Goal: Book appointment/travel/reservation

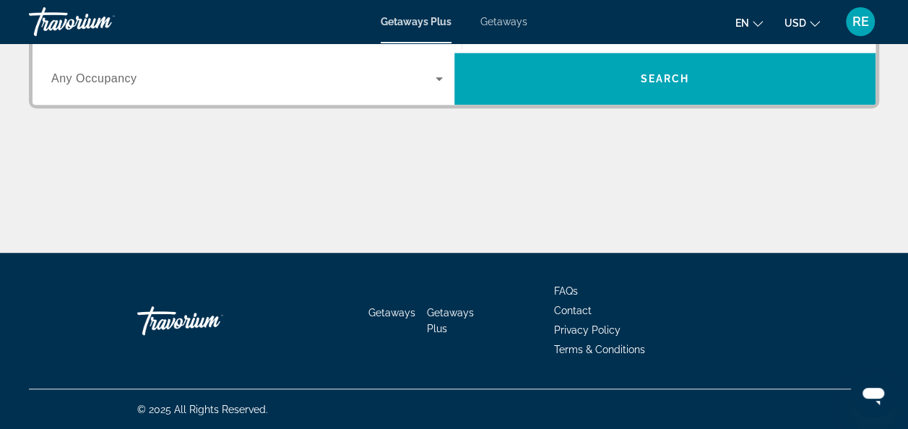
scroll to position [316, 0]
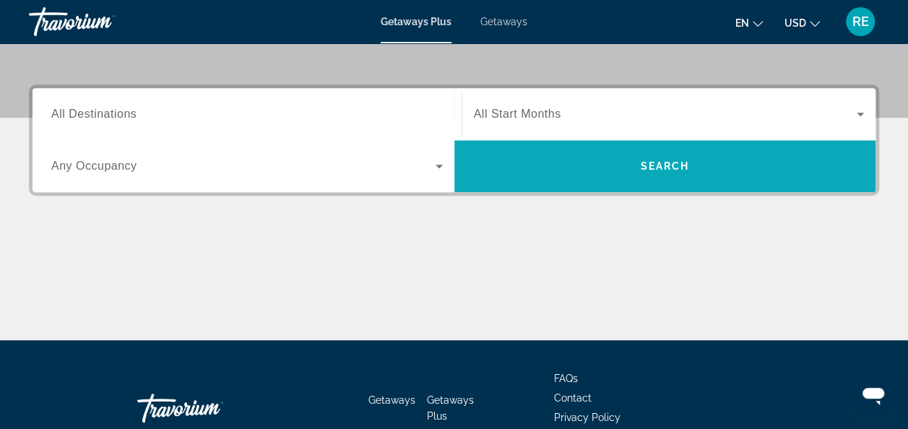
click at [589, 179] on span "Search widget" at bounding box center [665, 166] width 422 height 35
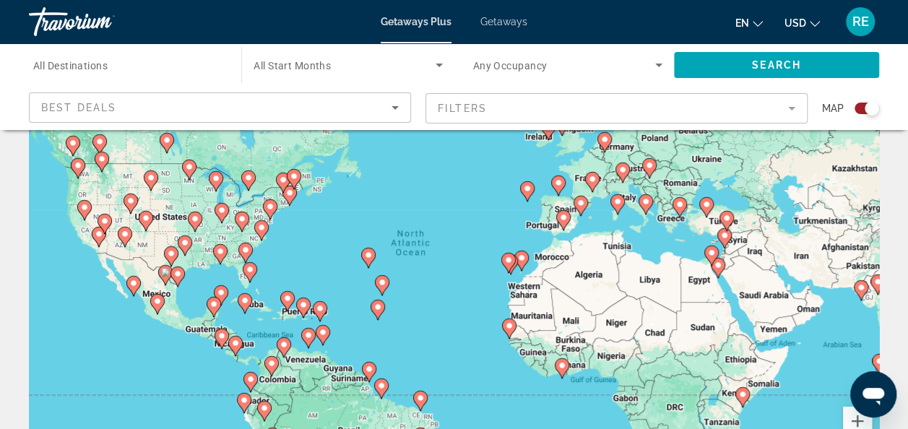
scroll to position [138, 0]
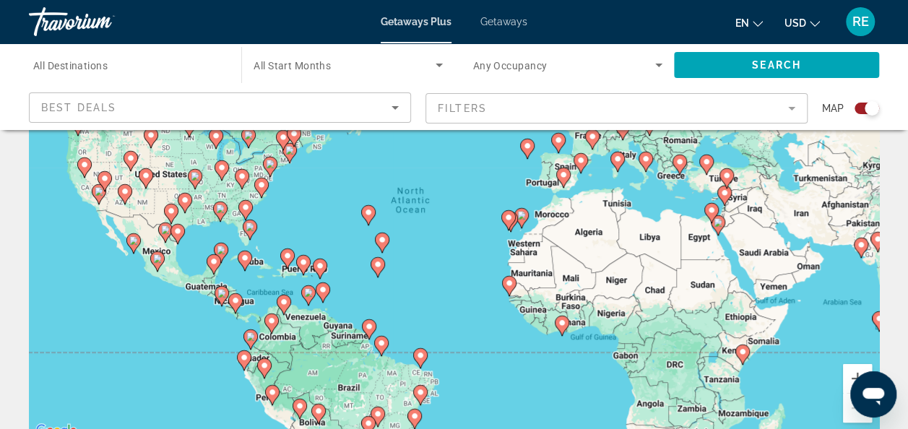
click at [679, 159] on image "Main content" at bounding box center [679, 161] width 9 height 9
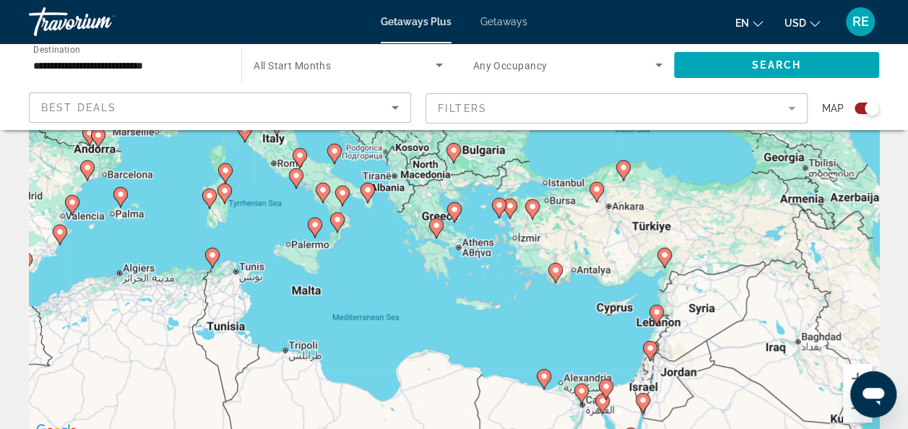
click at [453, 207] on image "Main content" at bounding box center [454, 209] width 9 height 9
type input "**********"
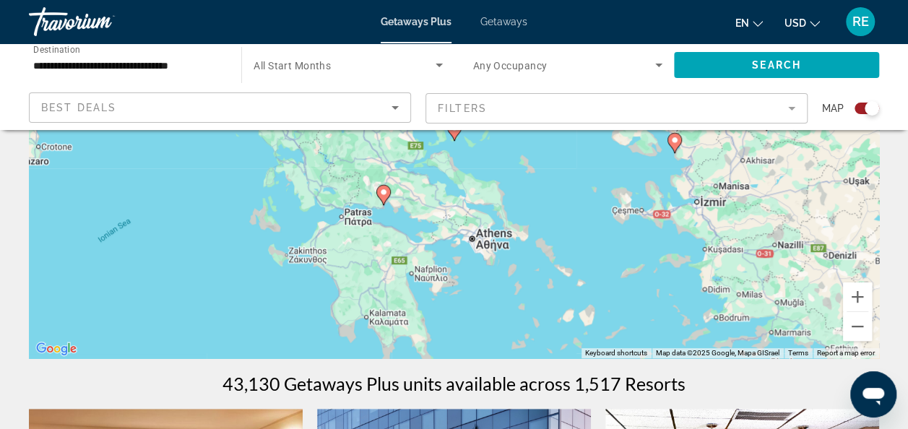
scroll to position [217, 0]
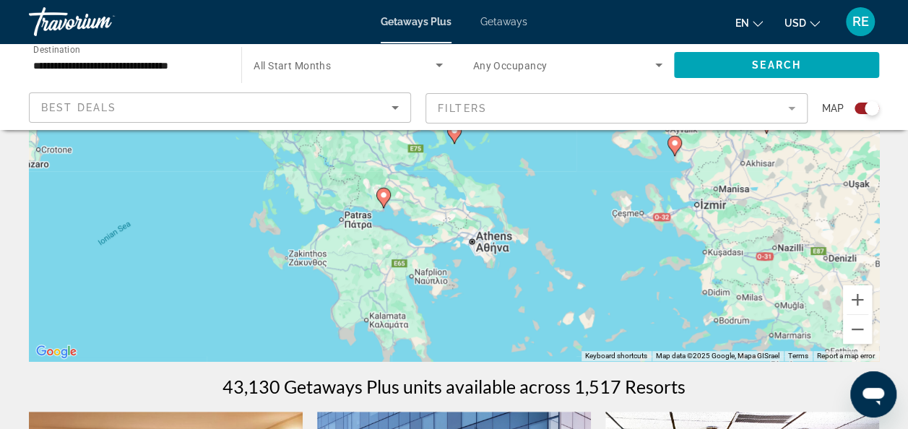
click at [790, 111] on mat-form-field "Filters" at bounding box center [616, 108] width 382 height 30
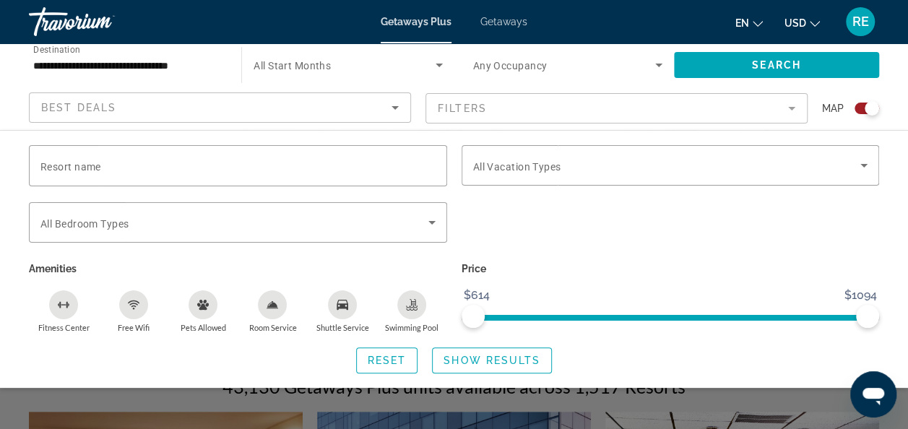
click at [788, 111] on mat-form-field "Filters" at bounding box center [616, 108] width 382 height 30
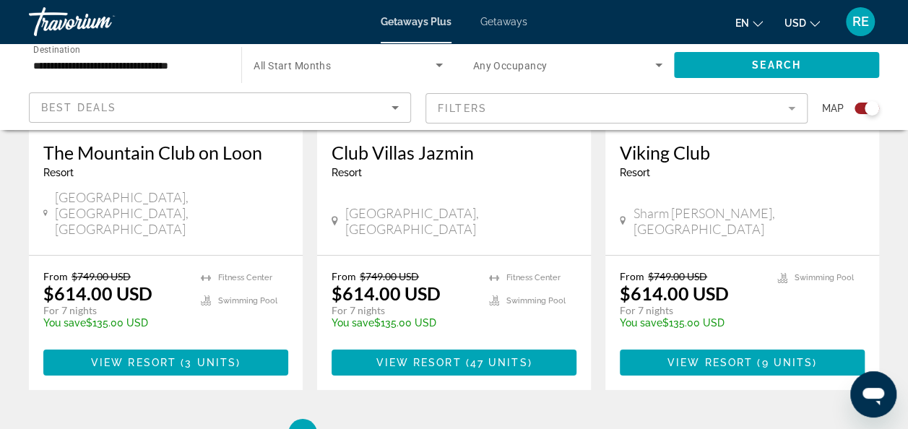
scroll to position [2409, 0]
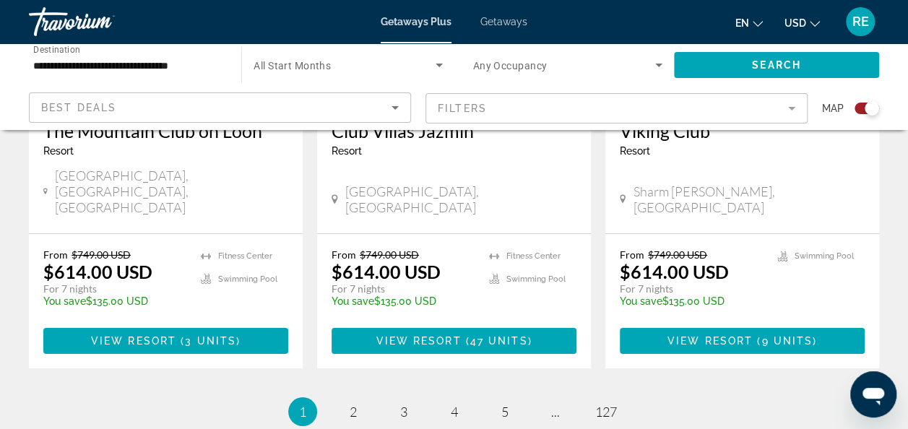
click at [393, 105] on icon "Sort by" at bounding box center [394, 107] width 17 height 17
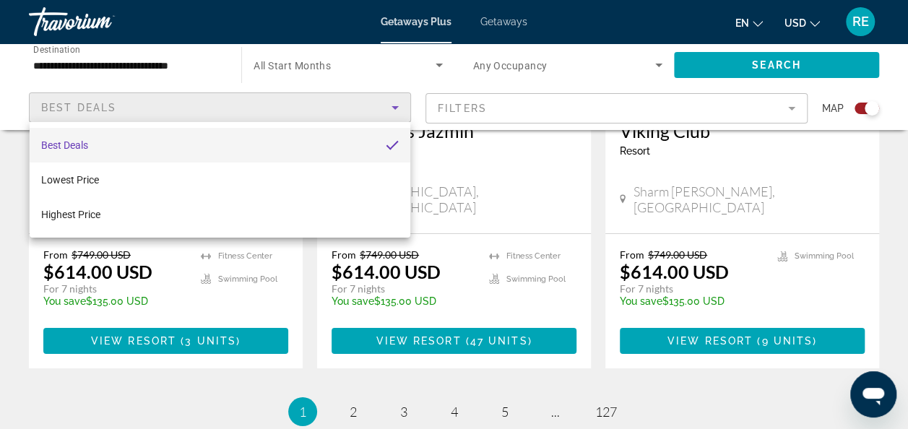
click at [478, 103] on div at bounding box center [454, 214] width 908 height 429
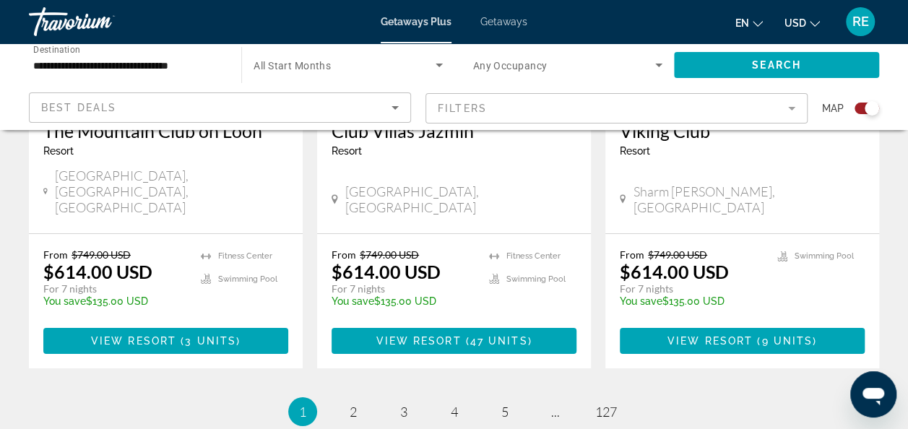
click at [478, 103] on mat-form-field "Filters" at bounding box center [616, 108] width 382 height 30
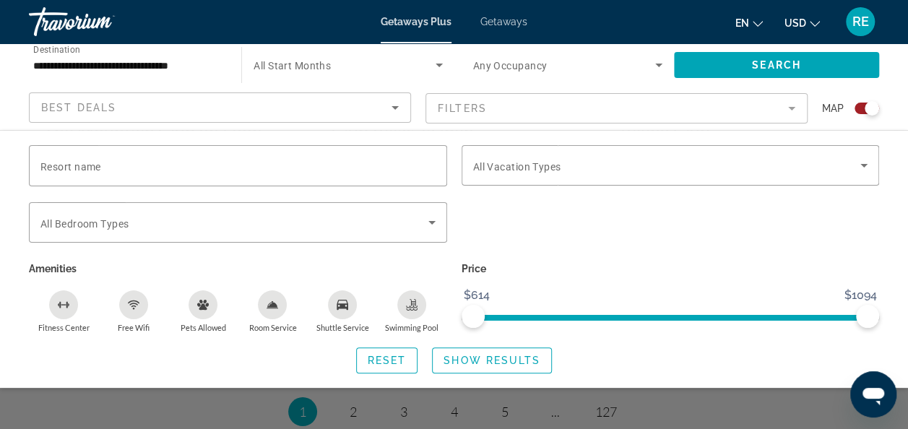
drag, startPoint x: 500, startPoint y: 22, endPoint x: 484, endPoint y: 17, distance: 17.2
click at [484, 17] on span "Getaways" at bounding box center [503, 22] width 47 height 12
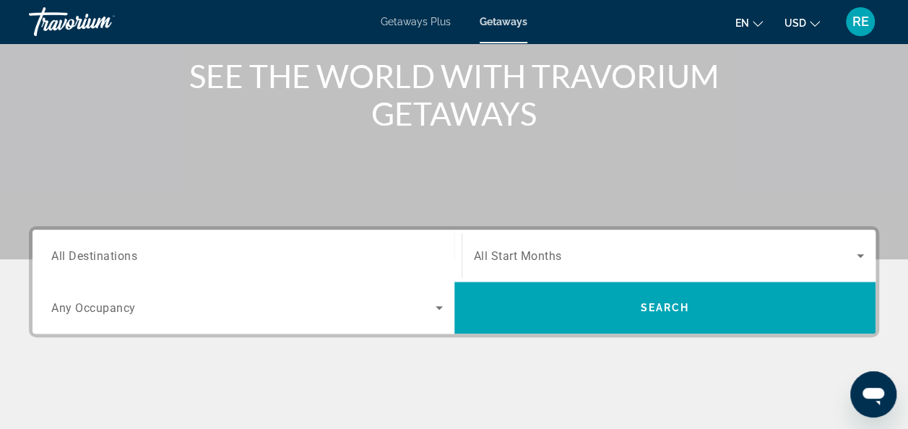
scroll to position [220, 0]
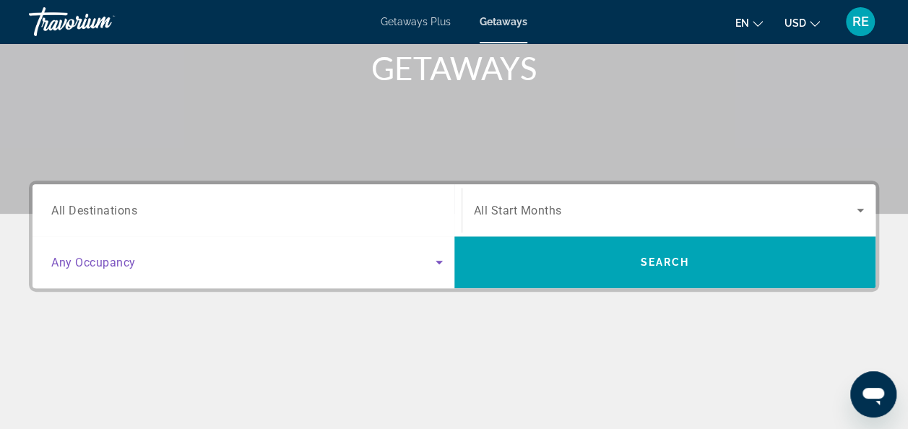
click at [440, 266] on icon "Search widget" at bounding box center [438, 261] width 17 height 17
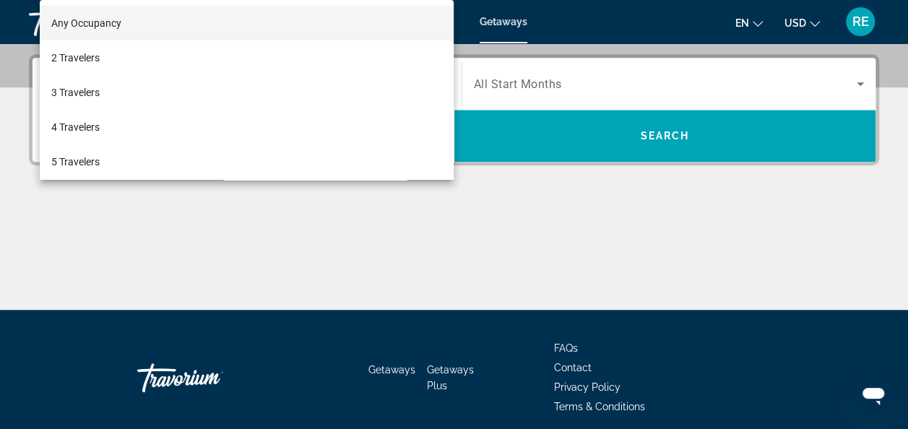
scroll to position [352, 0]
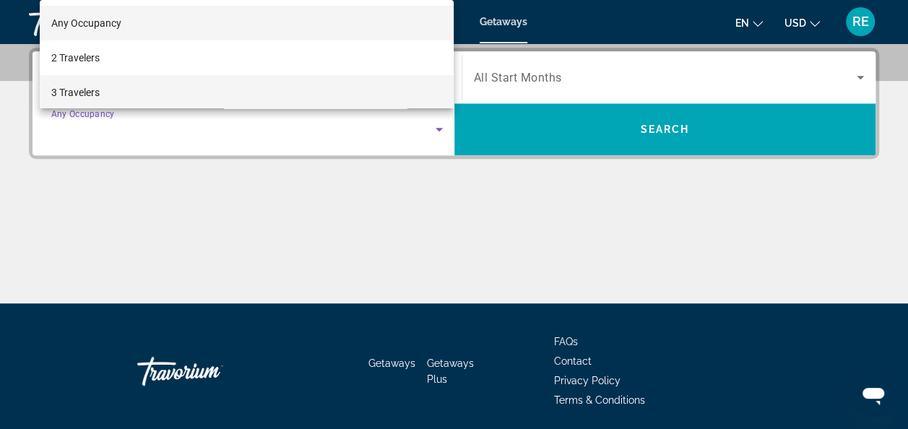
click at [292, 86] on mat-option "3 Travelers" at bounding box center [247, 92] width 414 height 35
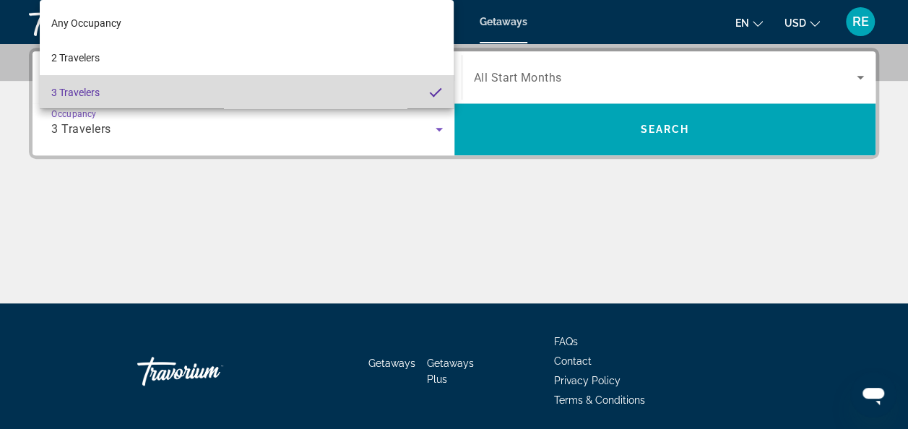
scroll to position [1, 0]
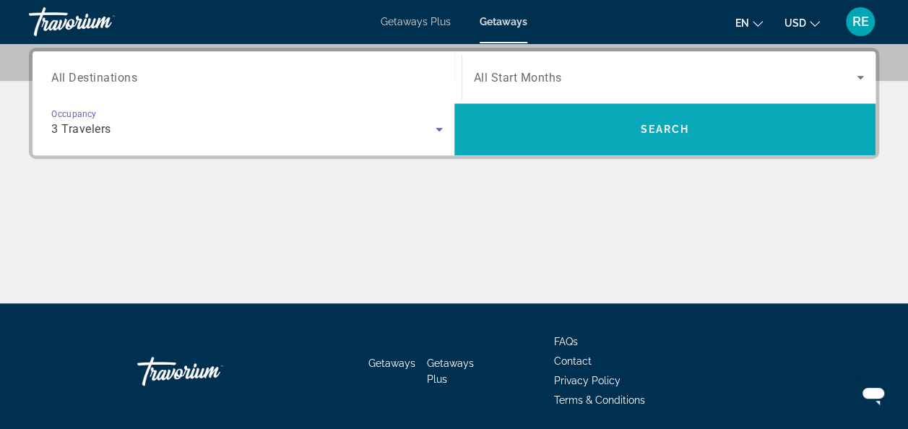
click at [609, 149] on span "Search widget" at bounding box center [665, 129] width 422 height 52
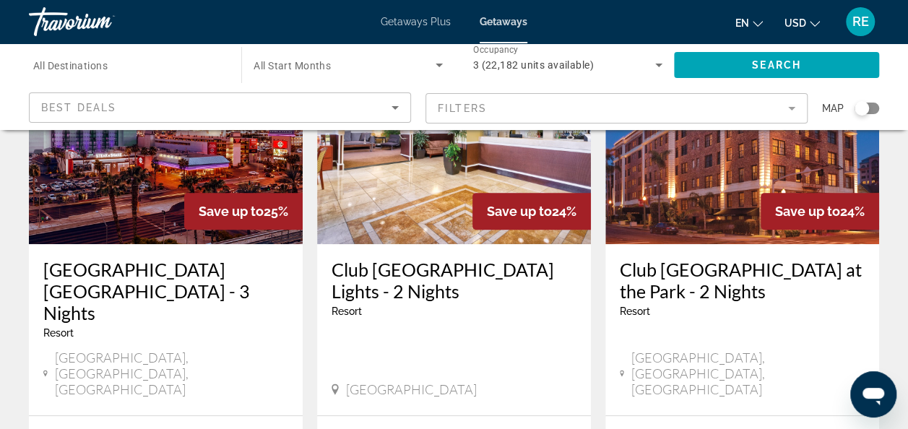
scroll to position [174, 0]
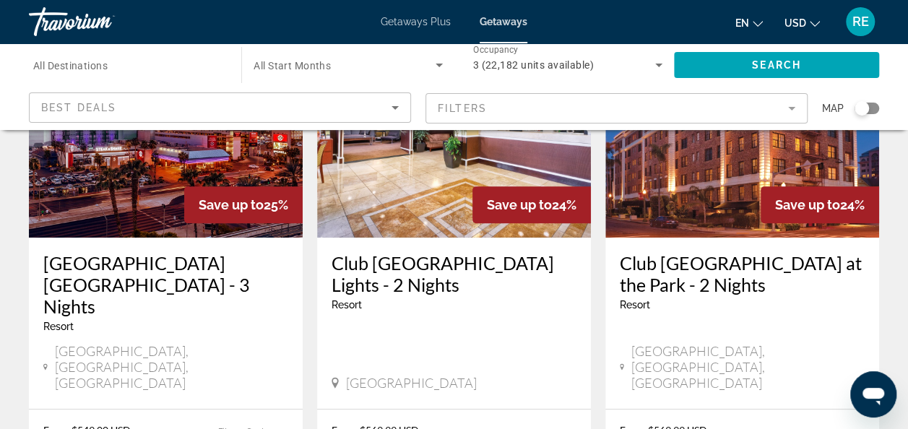
click at [890, 80] on div "Search" at bounding box center [784, 64] width 220 height 43
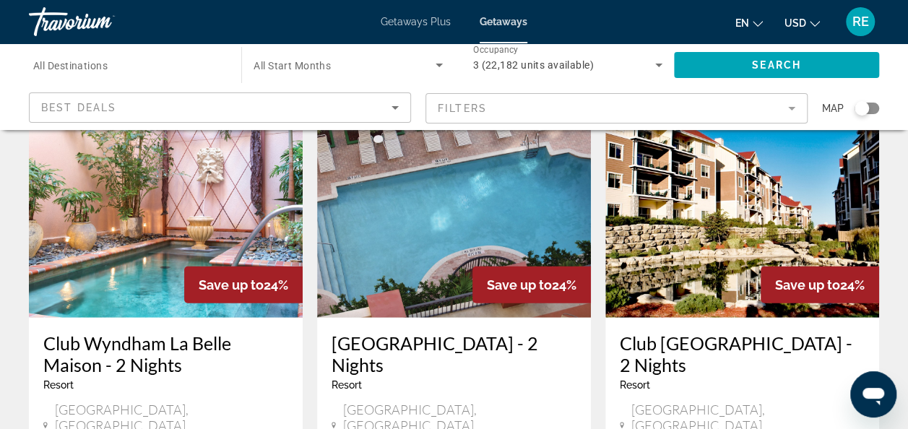
scroll to position [1791, 0]
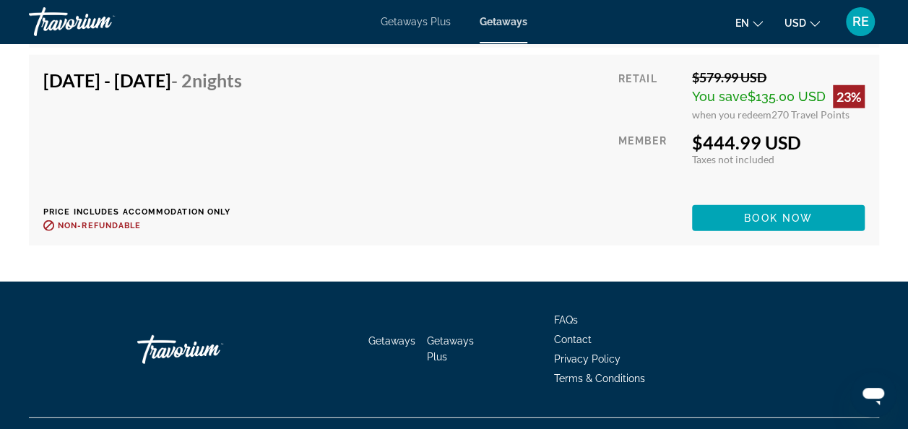
scroll to position [4678, 0]
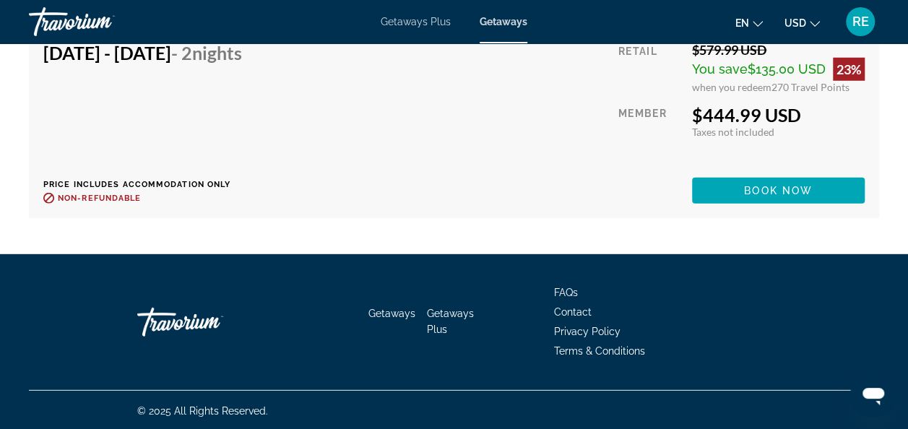
click at [412, 22] on span "Getaways Plus" at bounding box center [416, 22] width 70 height 12
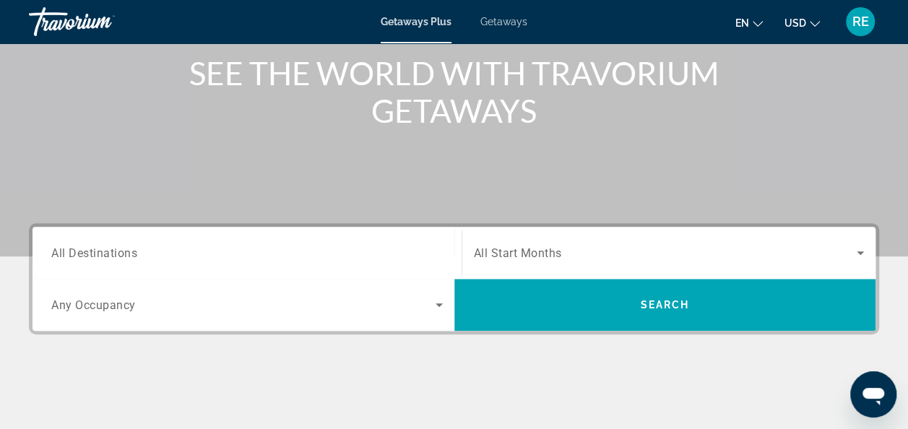
scroll to position [175, 0]
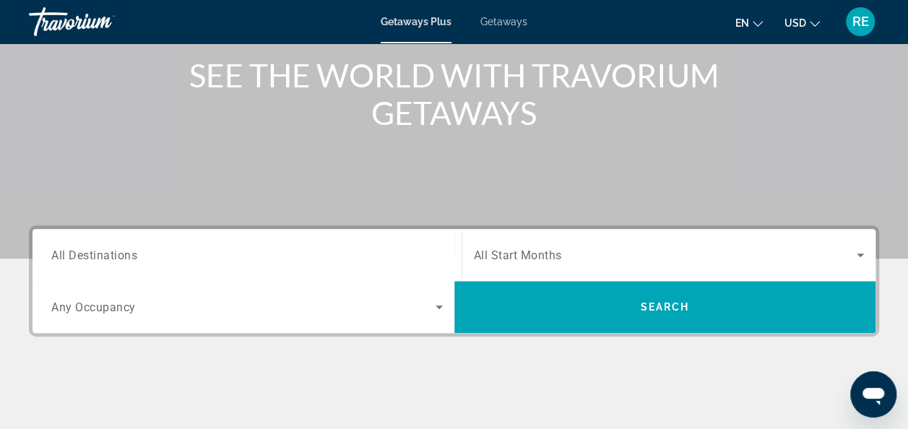
click at [134, 255] on span "All Destinations" at bounding box center [94, 255] width 86 height 14
click at [134, 255] on input "Destination All Destinations" at bounding box center [246, 255] width 391 height 17
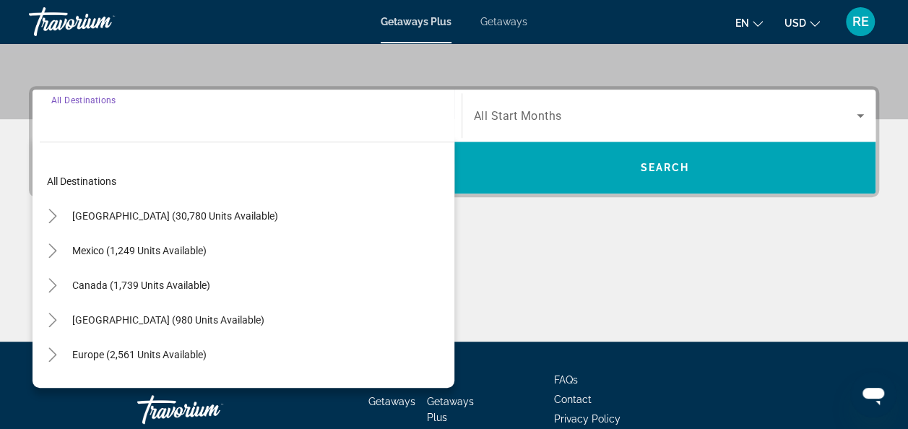
scroll to position [352, 0]
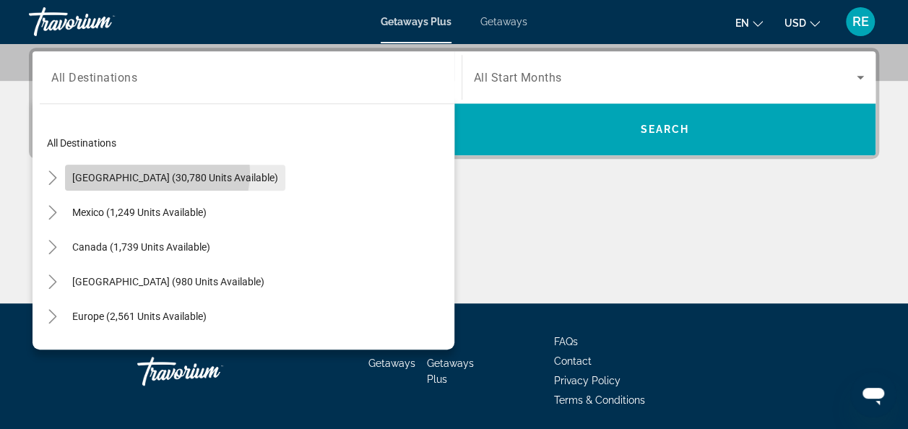
click at [150, 172] on span "[GEOGRAPHIC_DATA] (30,780 units available)" at bounding box center [175, 178] width 206 height 12
type input "**********"
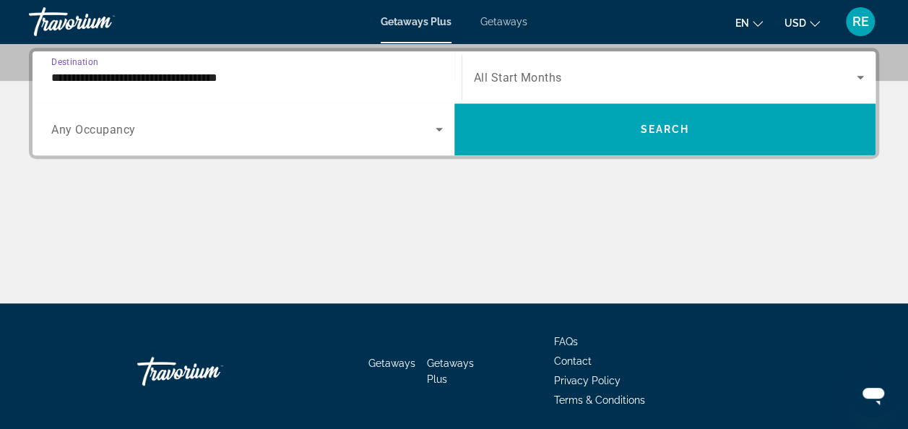
click at [273, 131] on span "Search widget" at bounding box center [243, 129] width 384 height 17
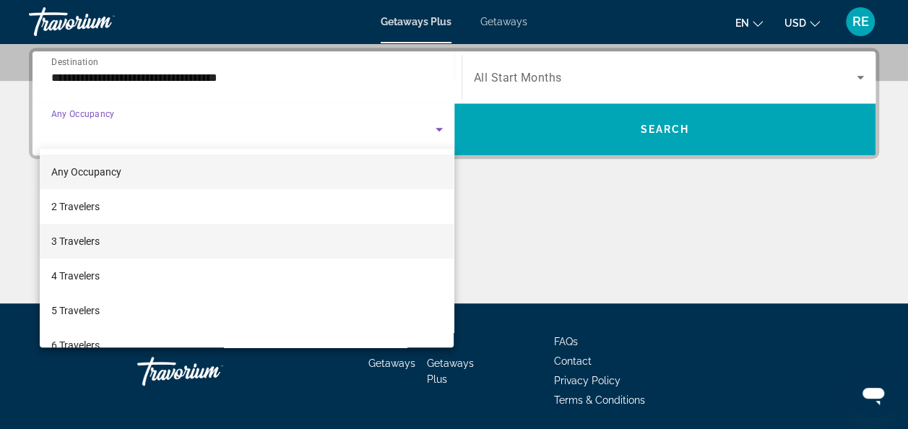
click at [196, 235] on mat-option "3 Travelers" at bounding box center [247, 241] width 414 height 35
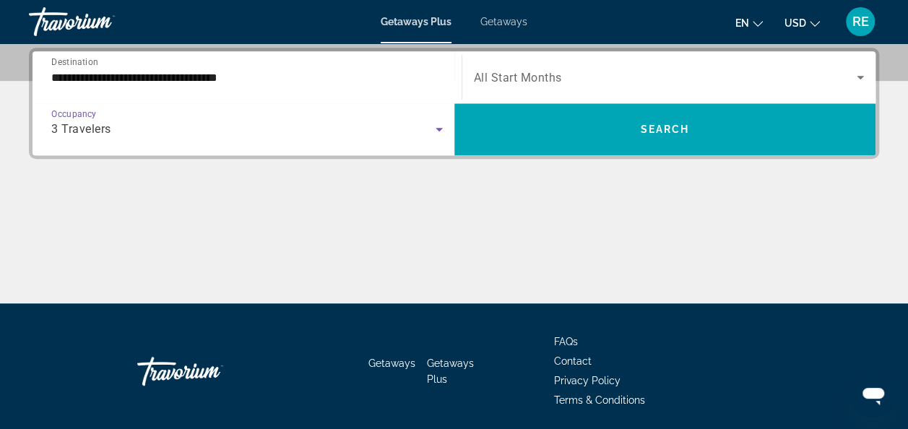
click at [503, 74] on span "All Start Months" at bounding box center [518, 78] width 88 height 14
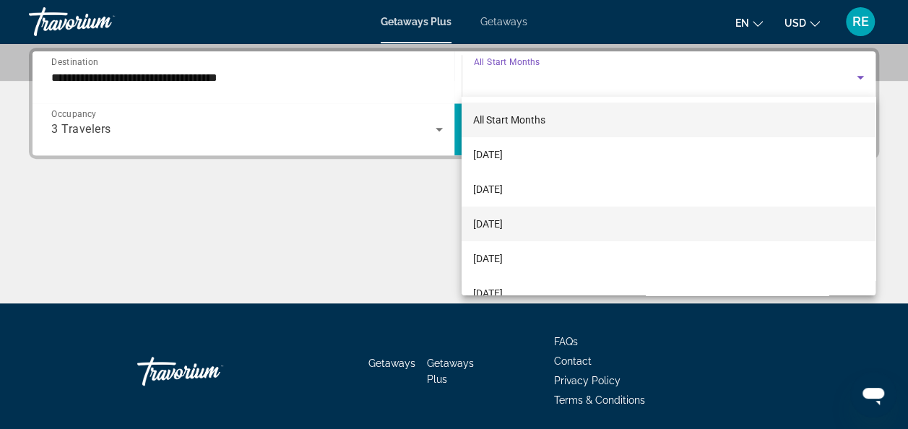
click at [487, 215] on span "[DATE]" at bounding box center [488, 223] width 30 height 17
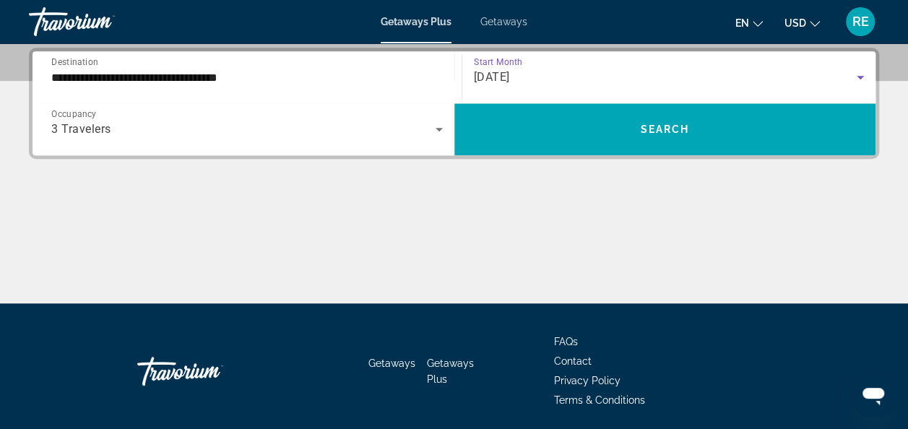
click at [510, 72] on span "[DATE]" at bounding box center [492, 77] width 36 height 14
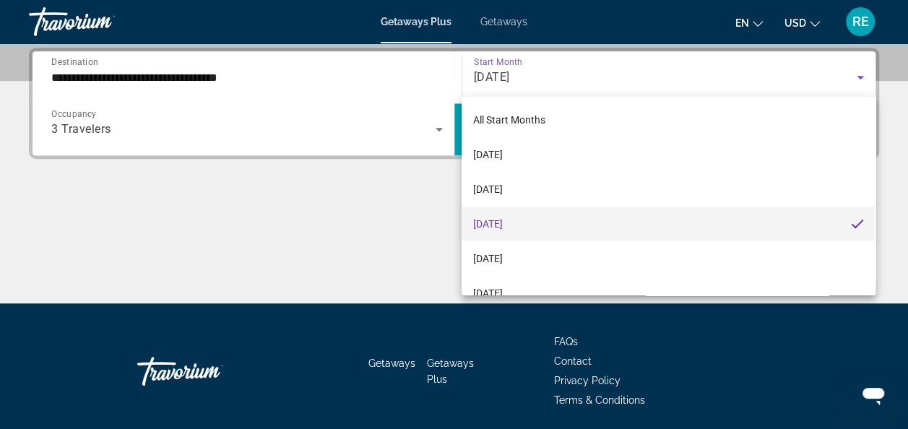
click at [404, 228] on div at bounding box center [454, 214] width 908 height 429
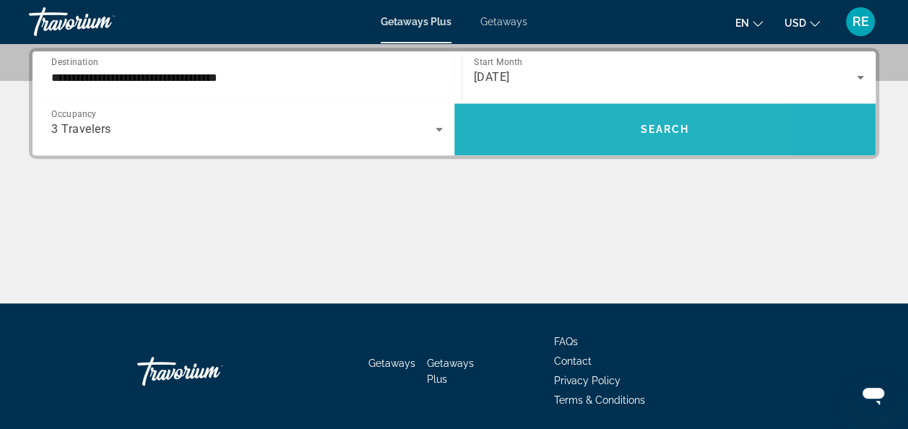
click at [647, 129] on span "Search" at bounding box center [664, 129] width 49 height 12
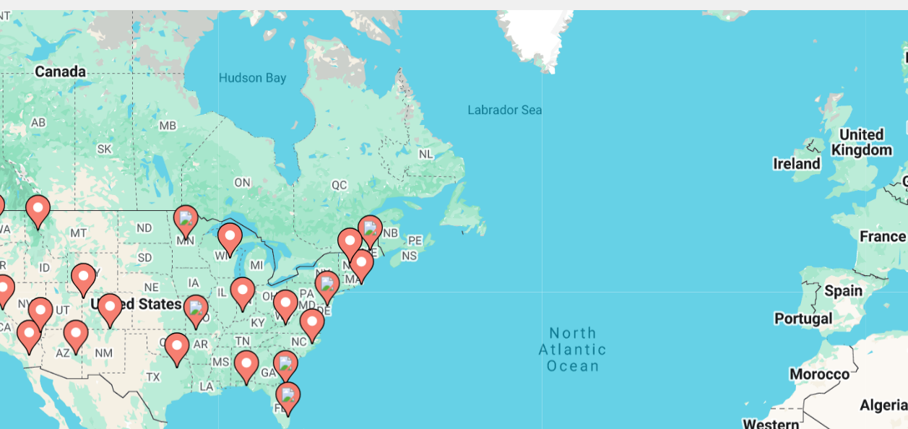
click at [248, 359] on icon "Main content" at bounding box center [246, 366] width 13 height 19
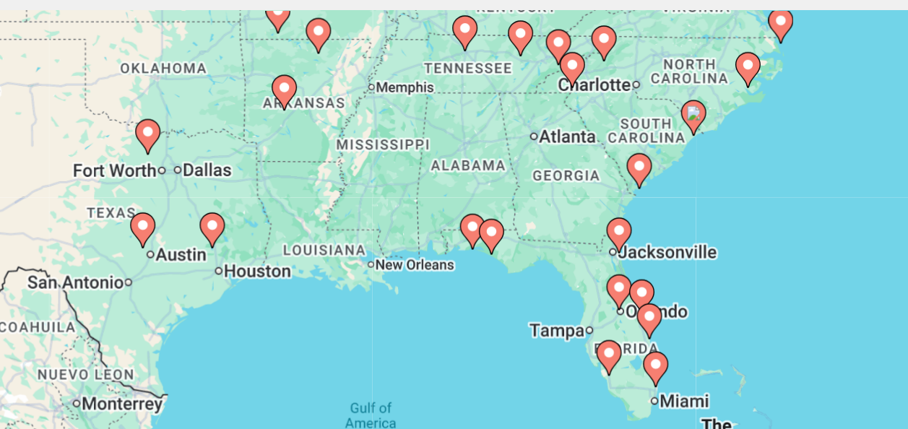
click at [460, 347] on image "Main content" at bounding box center [457, 346] width 9 height 9
type input "**********"
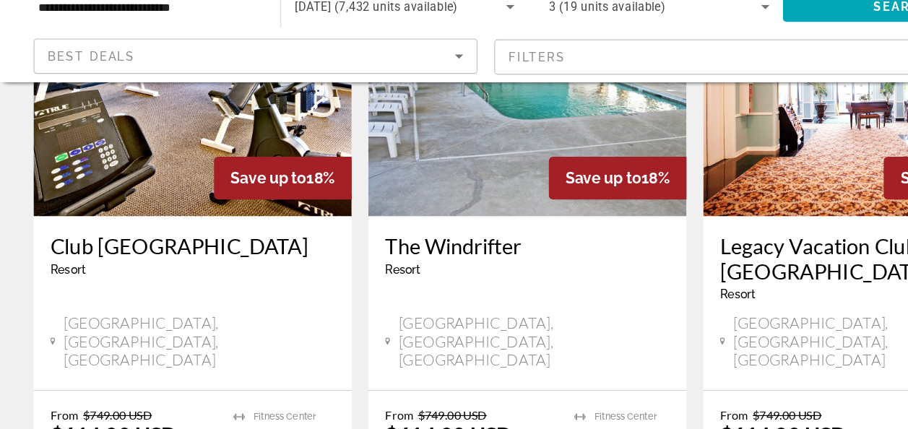
scroll to position [613, 0]
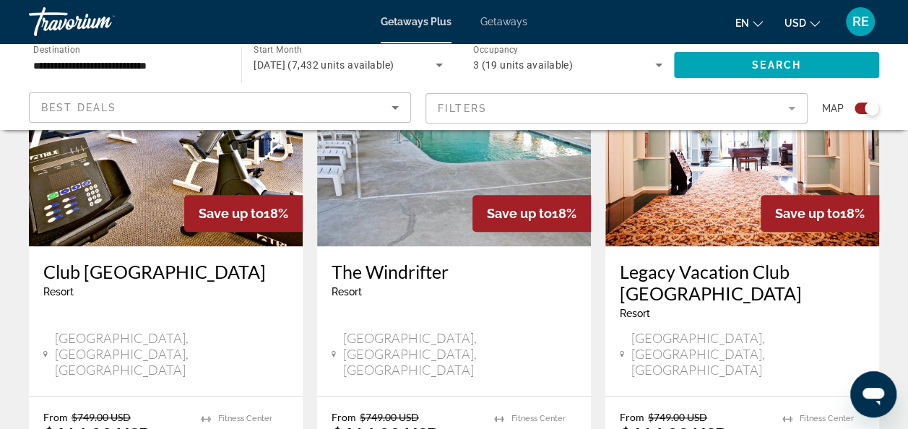
drag, startPoint x: 911, startPoint y: 423, endPoint x: 895, endPoint y: 69, distance: 354.2
click at [895, 69] on div "**********" at bounding box center [454, 86] width 908 height 87
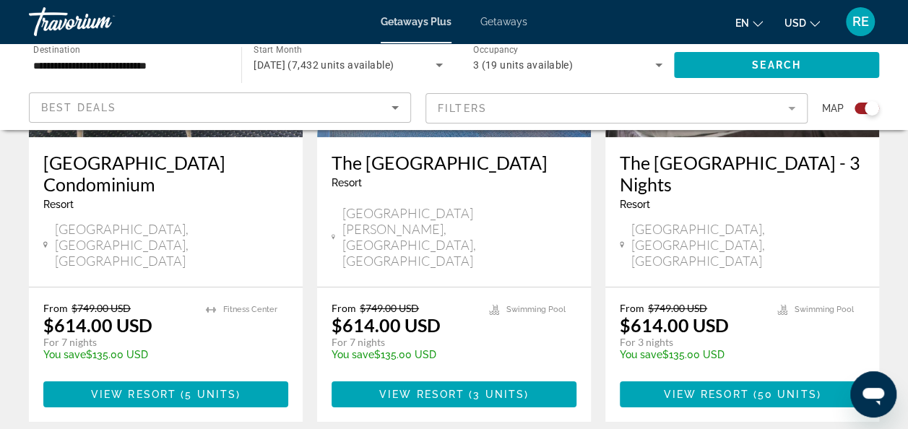
scroll to position [2404, 0]
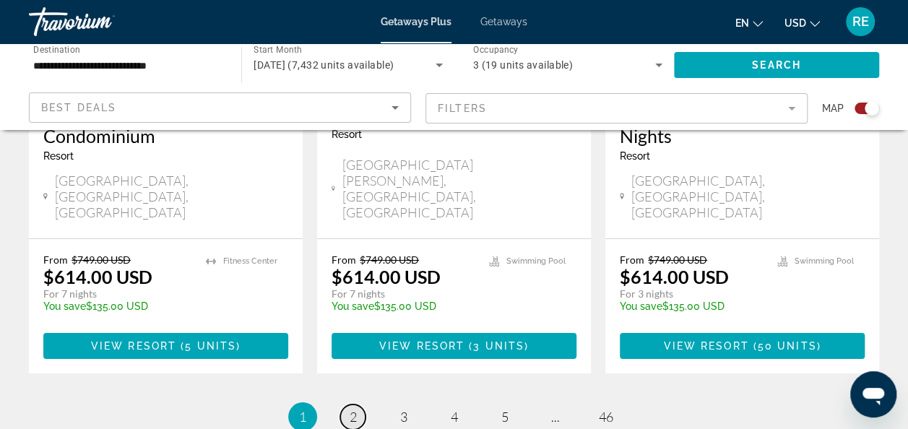
click at [357, 404] on link "page 2" at bounding box center [352, 416] width 25 height 25
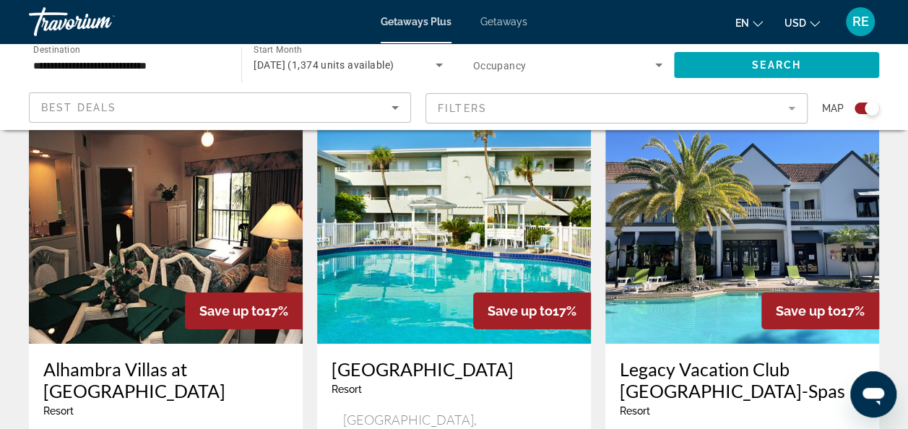
scroll to position [2158, 0]
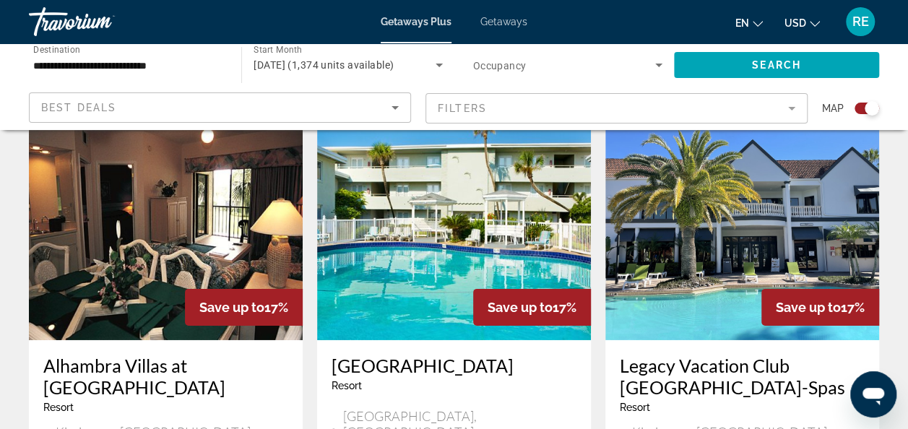
click at [178, 355] on h3 "Alhambra Villas at [GEOGRAPHIC_DATA]" at bounding box center [165, 376] width 245 height 43
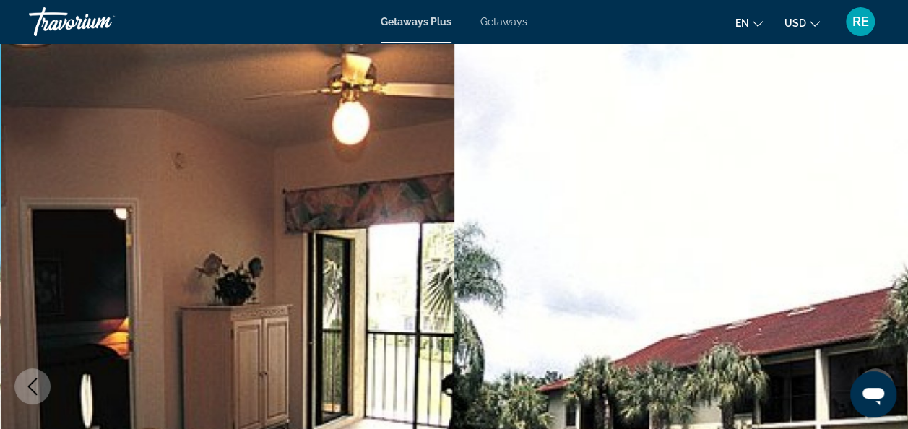
click at [58, 19] on div "Travorium" at bounding box center [101, 22] width 144 height 38
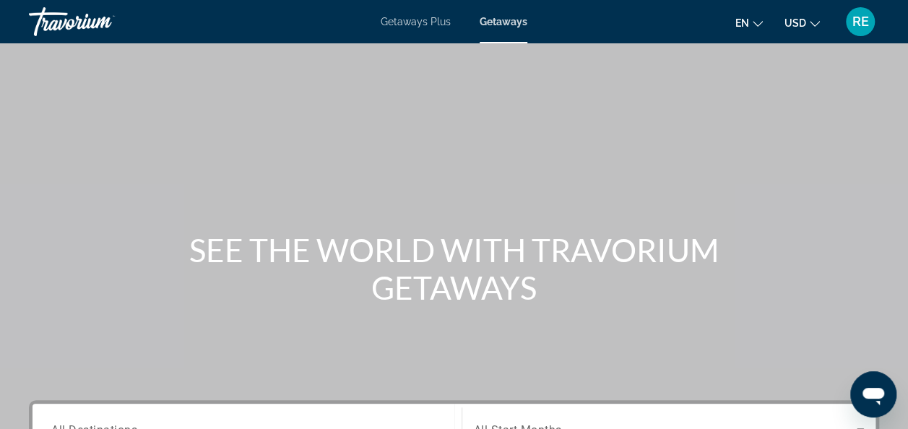
click at [45, 18] on div "Travorium" at bounding box center [101, 22] width 144 height 38
